Goal: Task Accomplishment & Management: Complete application form

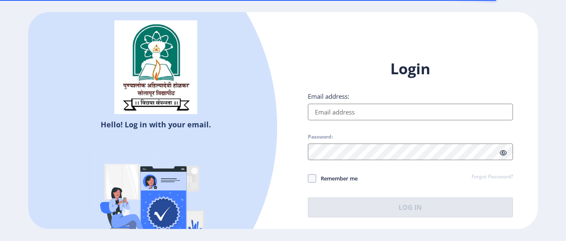
click at [329, 111] on input "Email address:" at bounding box center [410, 112] width 205 height 17
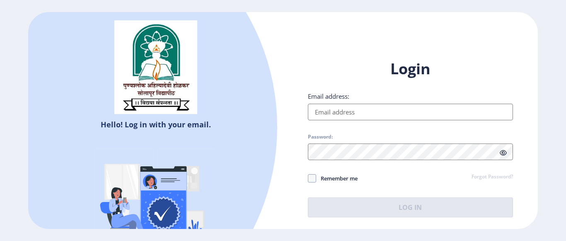
type input "[EMAIL_ADDRESS][DOMAIN_NAME]"
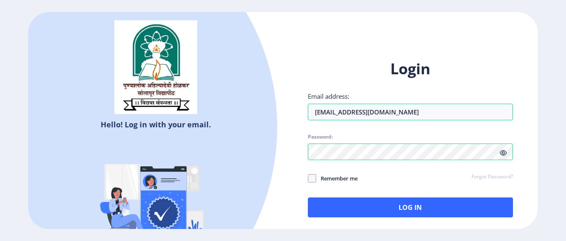
click at [341, 178] on span "Remember me" at bounding box center [336, 178] width 41 height 10
click at [308, 178] on input "Remember me" at bounding box center [308, 178] width 0 height 0
checkbox input "true"
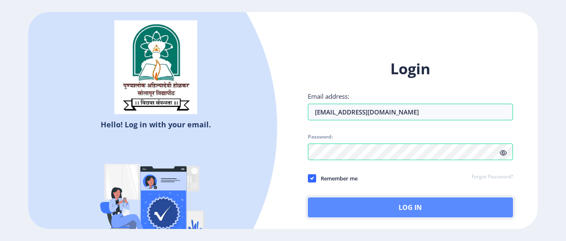
click at [376, 206] on button "Log In" at bounding box center [410, 207] width 205 height 20
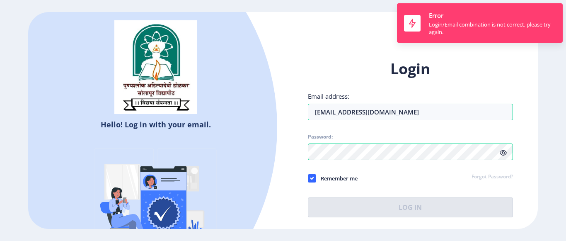
click at [504, 154] on icon at bounding box center [502, 152] width 7 height 6
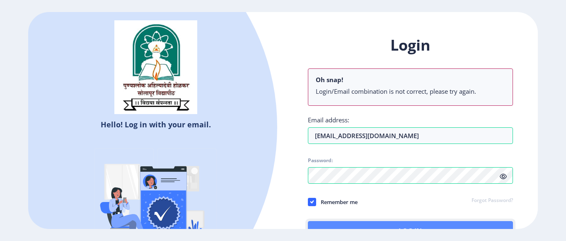
click at [426, 224] on button "Log In" at bounding box center [410, 231] width 205 height 20
click at [399, 225] on button "Log In" at bounding box center [410, 231] width 205 height 20
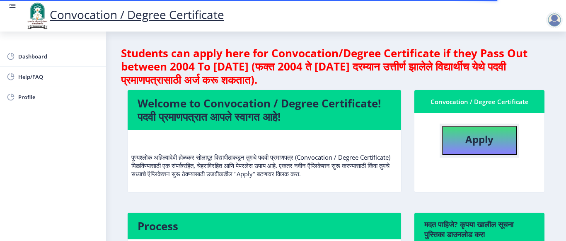
click at [479, 143] on b "Apply" at bounding box center [479, 139] width 28 height 14
select select
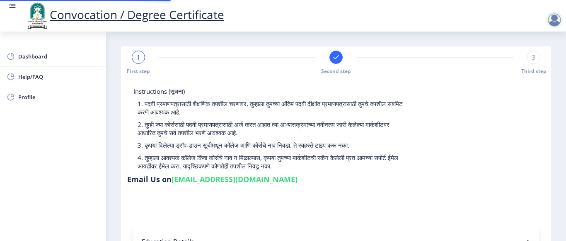
type input "2008032500089775"
select select "Regular"
select select "2017"
select select "December"
select select "SECOND CLASS"
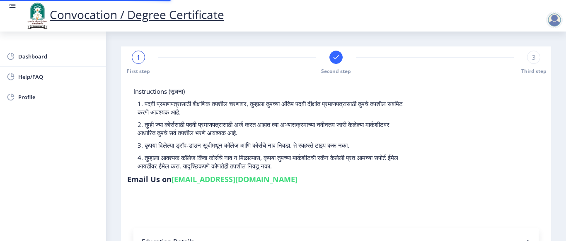
type input "143608"
type input "[PERSON_NAME]"
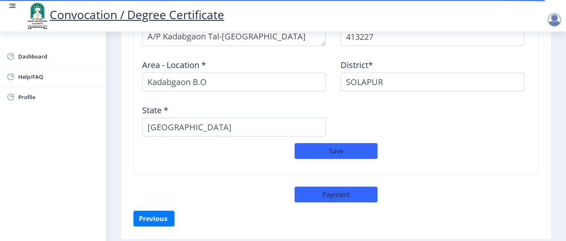
scroll to position [739, 0]
click at [333, 188] on button "Payment" at bounding box center [335, 194] width 83 height 16
select select "sealed"
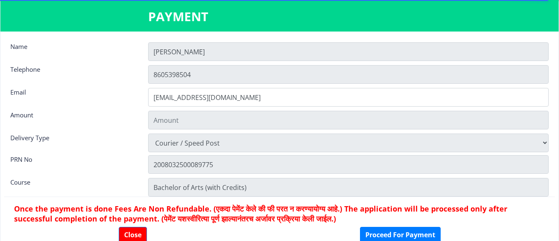
type input "1885"
click at [131, 236] on button "Close" at bounding box center [133, 234] width 28 height 16
